Goal: Navigation & Orientation: Find specific page/section

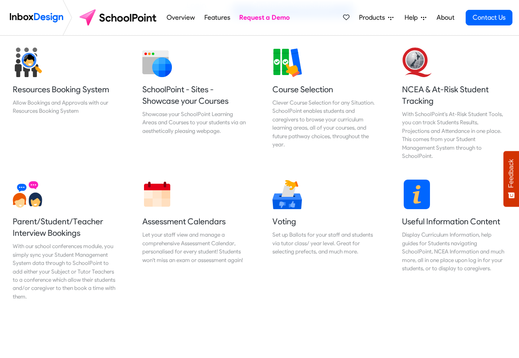
scroll to position [345, 0]
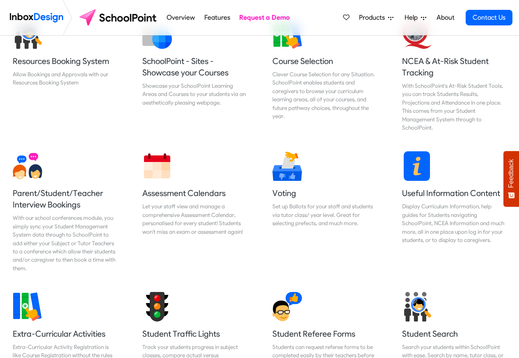
click at [384, 17] on span "Products" at bounding box center [373, 18] width 29 height 10
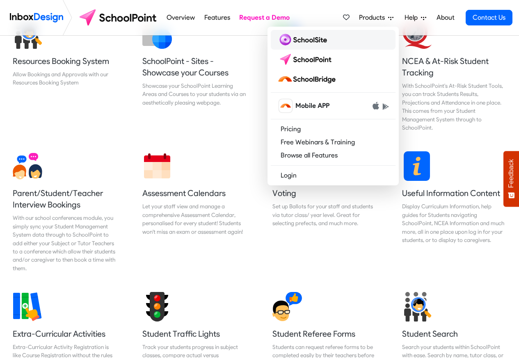
click at [297, 39] on img at bounding box center [303, 39] width 53 height 13
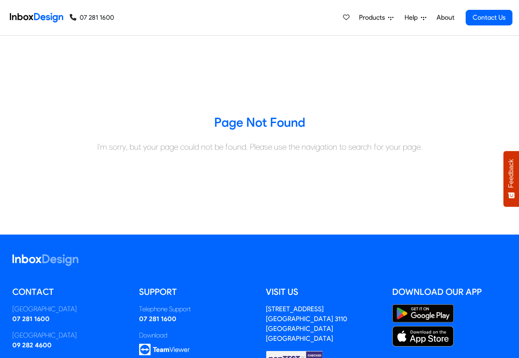
click at [411, 17] on span "Help" at bounding box center [413, 18] width 16 height 10
click at [379, 17] on span "Products" at bounding box center [373, 18] width 29 height 10
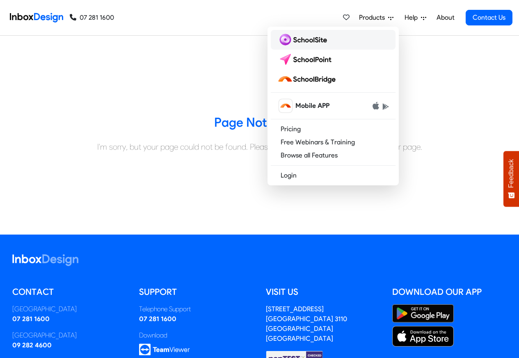
click at [297, 39] on img at bounding box center [303, 39] width 53 height 13
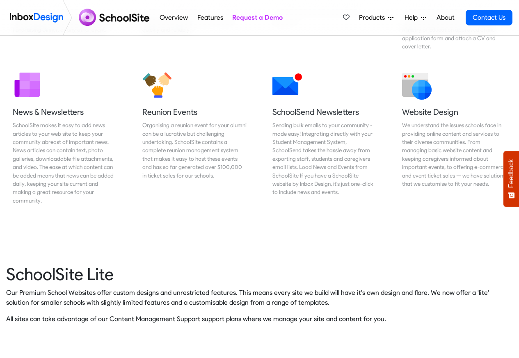
scroll to position [1833, 0]
